Goal: Communication & Community: Answer question/provide support

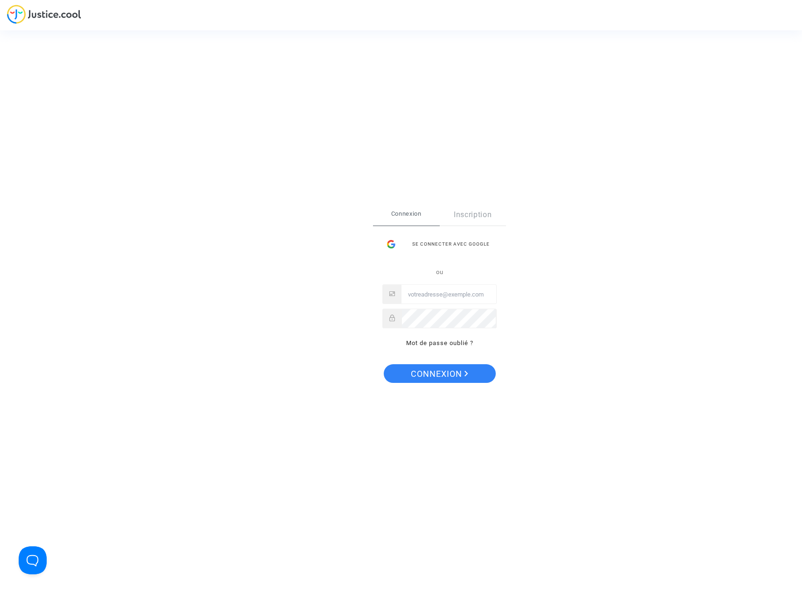
type input "[PERSON_NAME][EMAIL_ADDRESS][DOMAIN_NAME]"
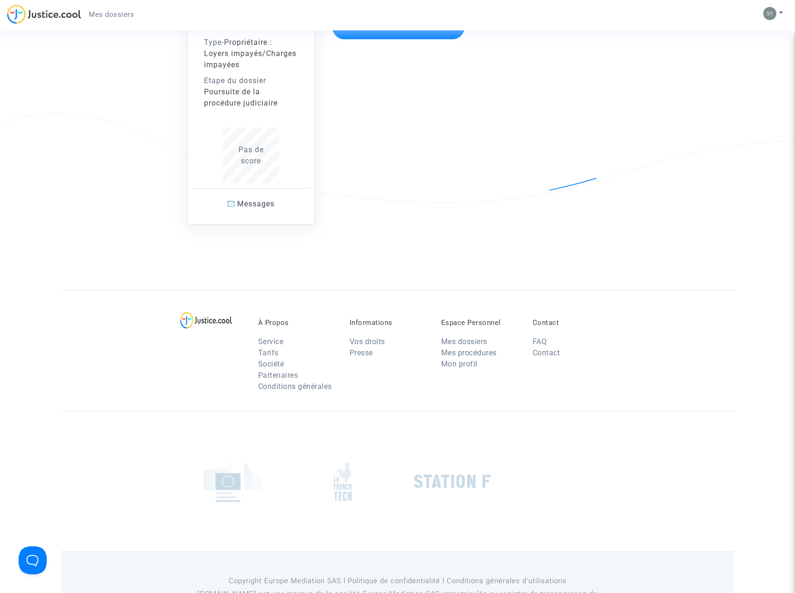
scroll to position [93, 0]
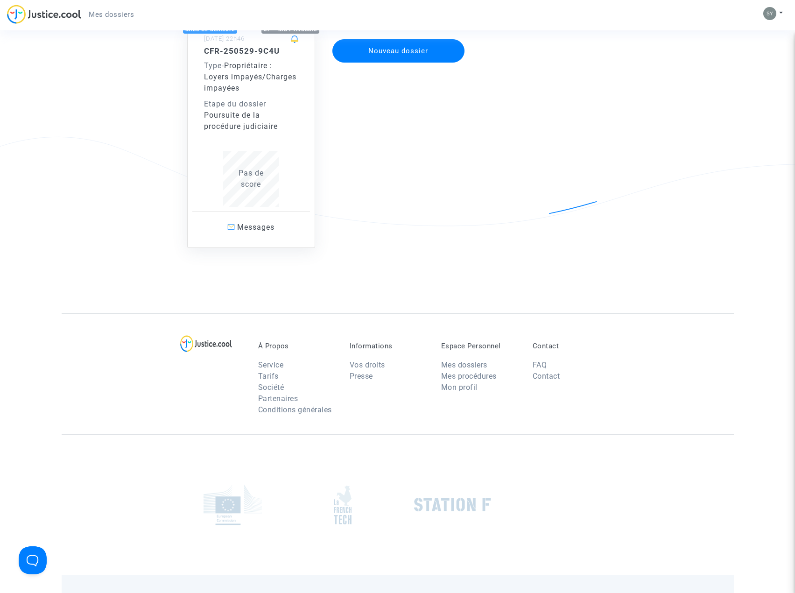
click at [255, 180] on span "Pas de score" at bounding box center [251, 179] width 25 height 20
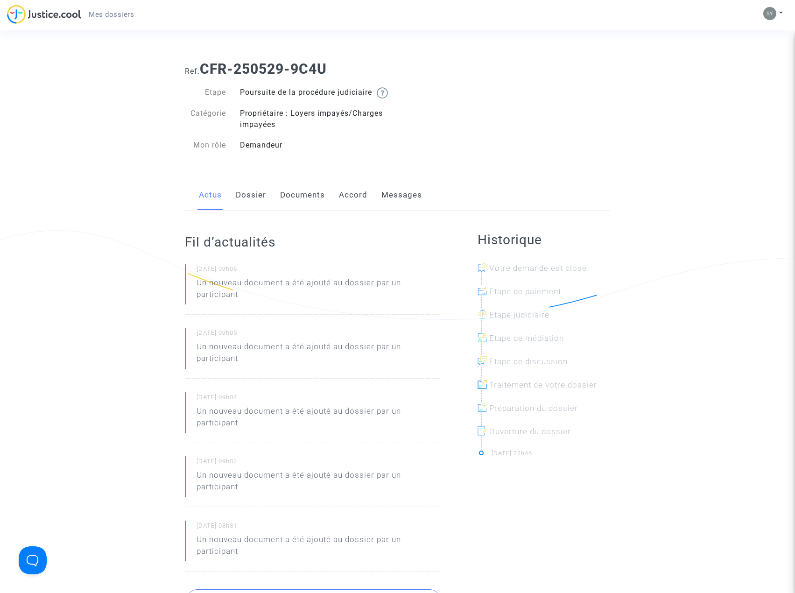
click at [396, 201] on link "Messages" at bounding box center [401, 195] width 41 height 31
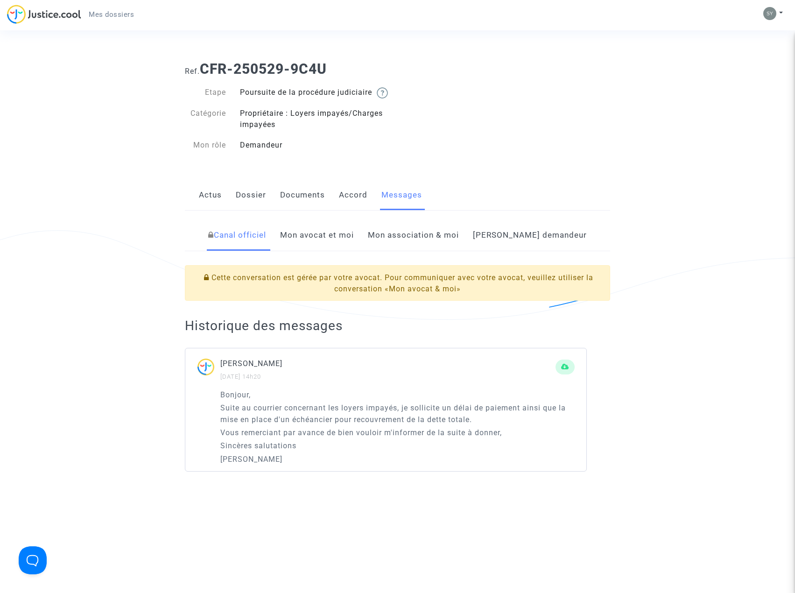
click at [352, 246] on link "Mon avocat et moi" at bounding box center [317, 235] width 74 height 31
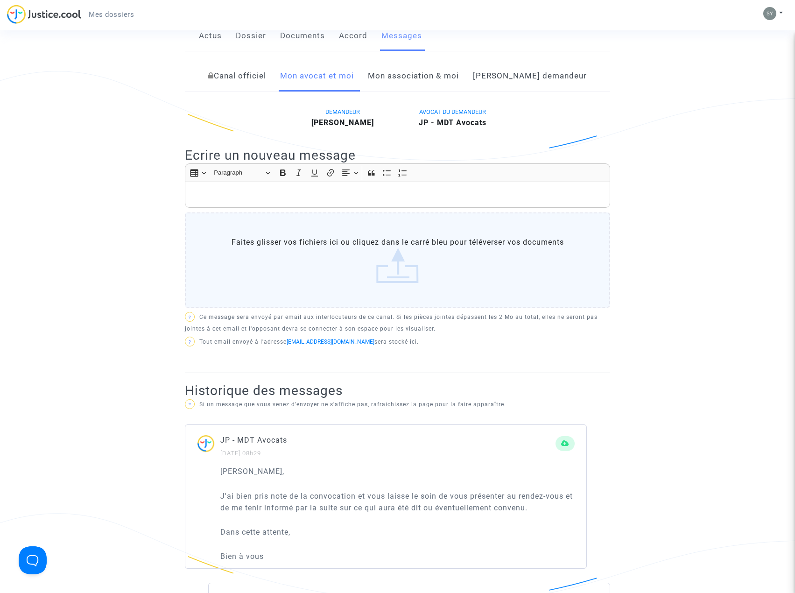
scroll to position [140, 0]
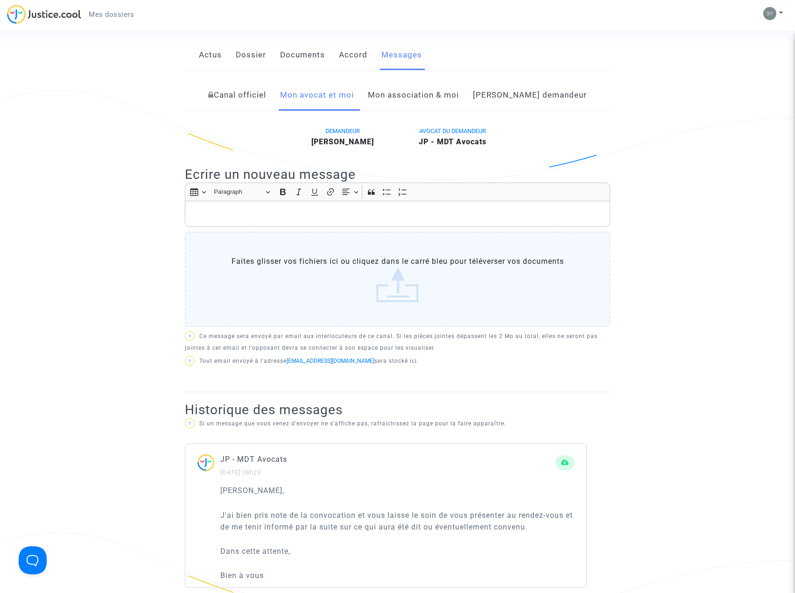
click at [232, 267] on label "Faites glisser vos fichiers ici ou cliquez dans le carré bleu pour téléverser v…" at bounding box center [397, 279] width 425 height 95
click at [0, 0] on input "Faites glisser vos fichiers ici ou cliquez dans le carré bleu pour téléverser v…" at bounding box center [0, 0] width 0 height 0
click at [215, 220] on p "Rich Text Editor, main" at bounding box center [398, 214] width 416 height 12
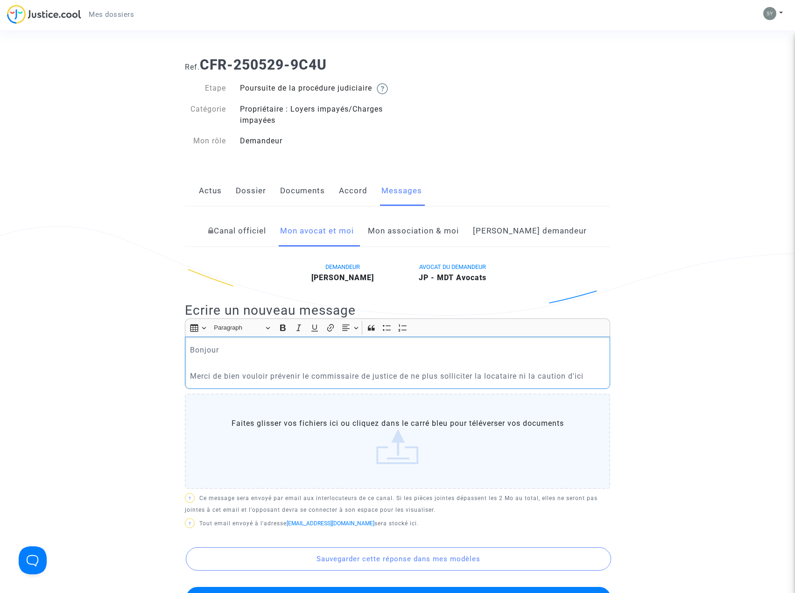
scroll to position [0, 0]
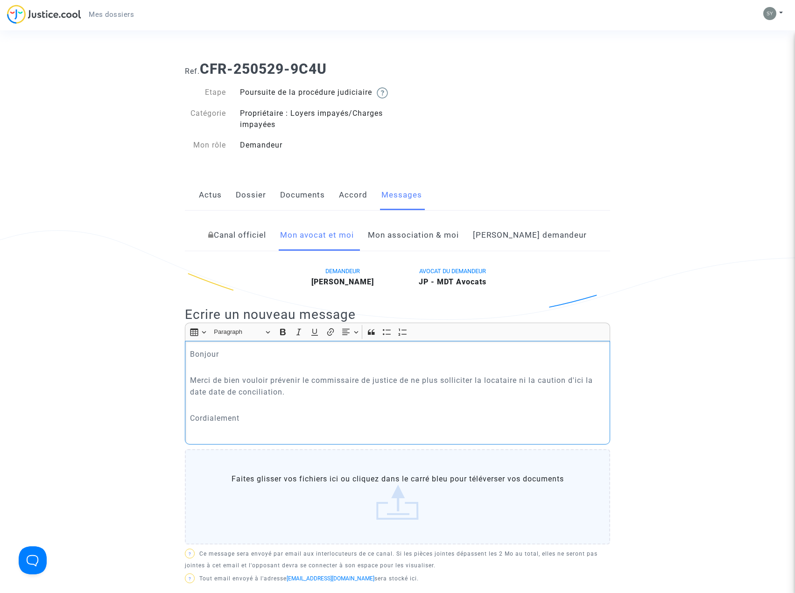
click at [221, 398] on p "Merci de bien vouloir prévenir le commissaire de justice de ne plus solliciter …" at bounding box center [398, 385] width 416 height 23
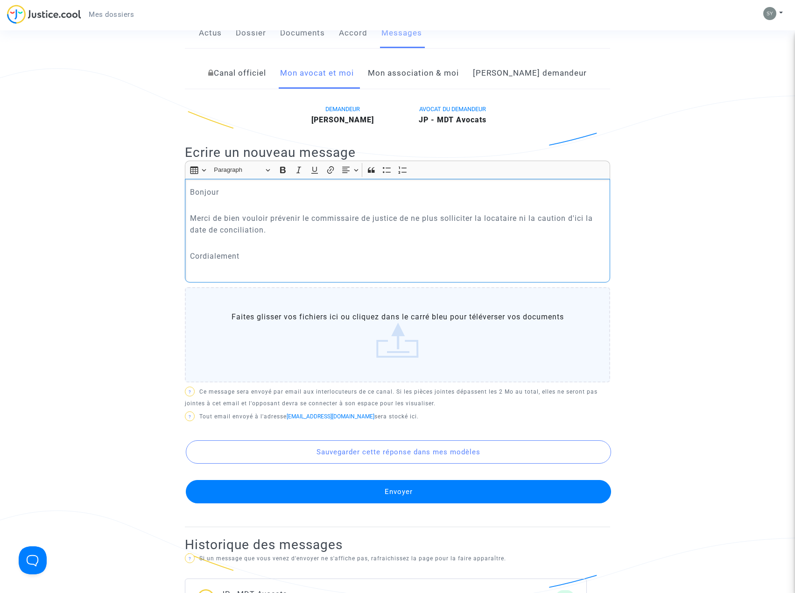
scroll to position [187, 0]
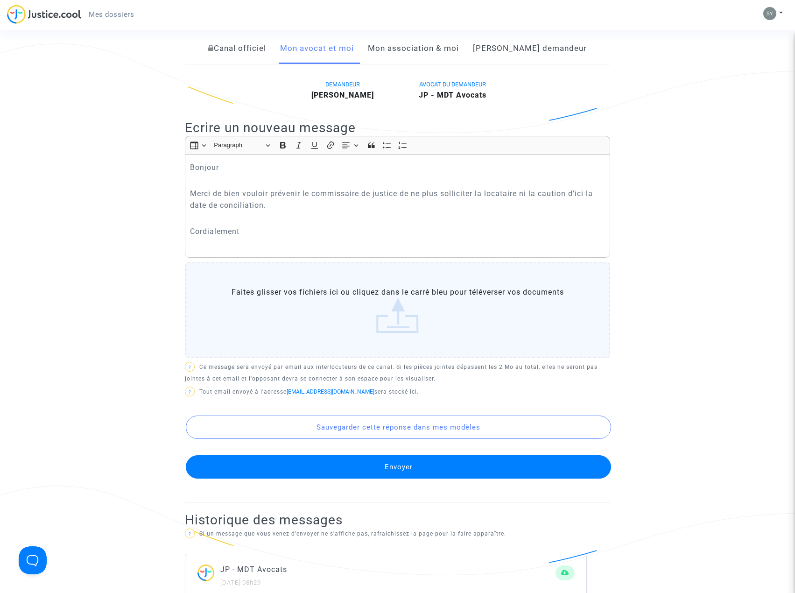
click at [395, 475] on button "Envoyer" at bounding box center [398, 466] width 425 height 23
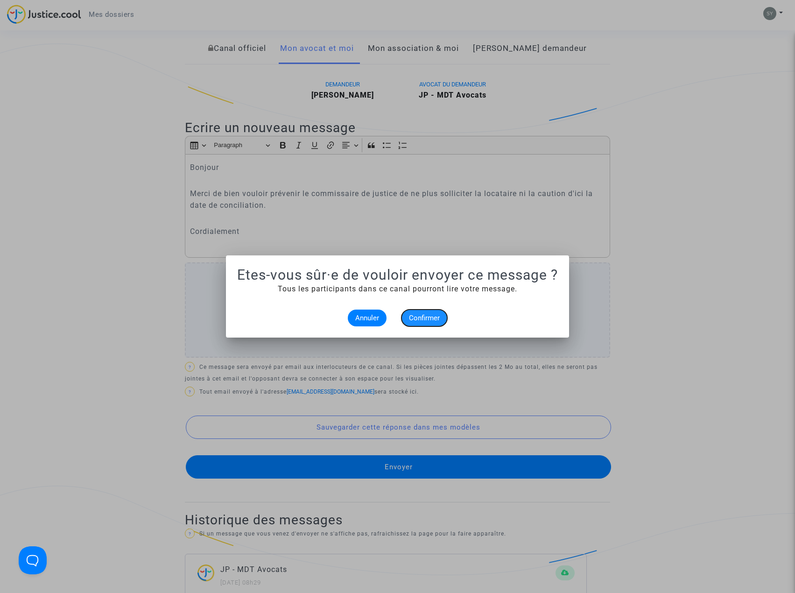
click at [428, 316] on span "Confirmer" at bounding box center [424, 318] width 31 height 8
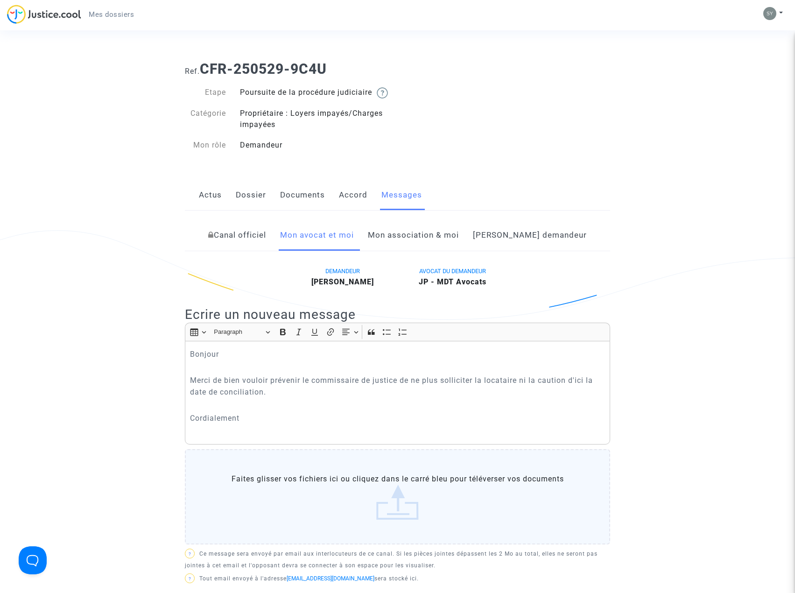
scroll to position [187, 0]
